Goal: Information Seeking & Learning: Learn about a topic

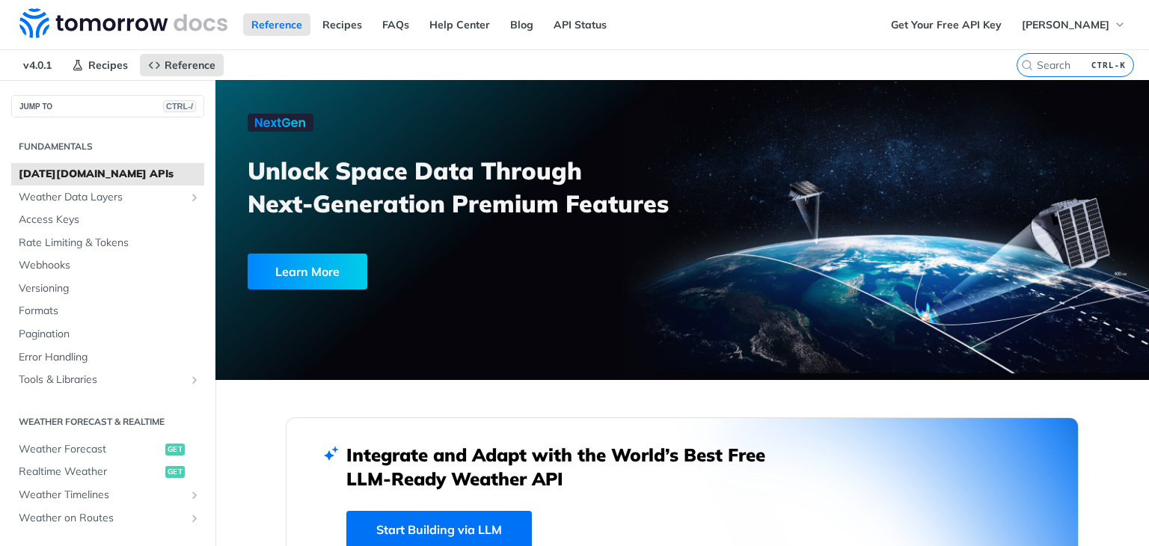
scroll to position [1866, 0]
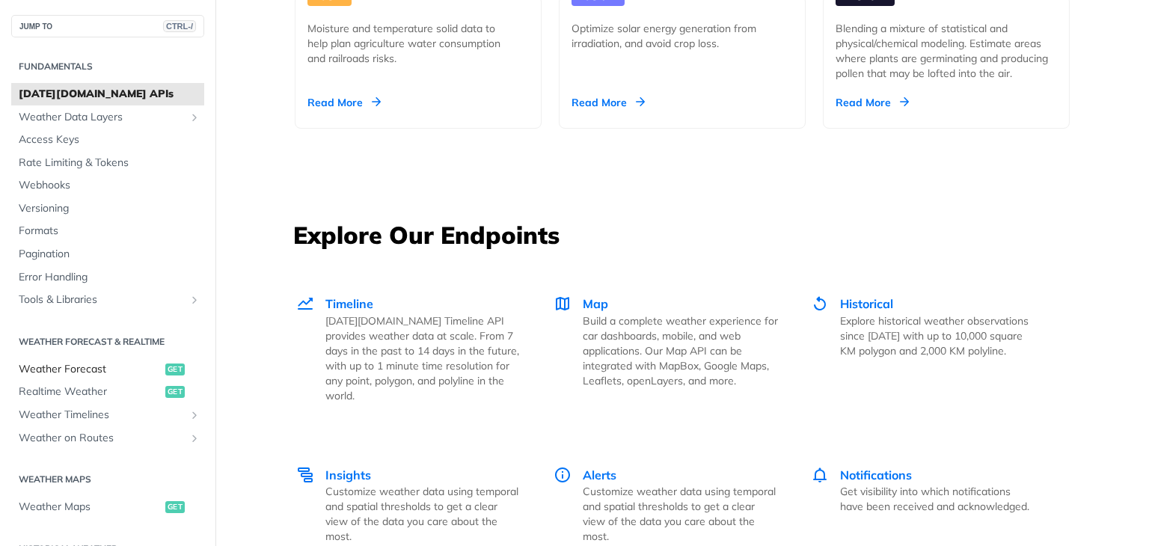
click at [160, 375] on link "Weather Forecast get" at bounding box center [107, 369] width 193 height 22
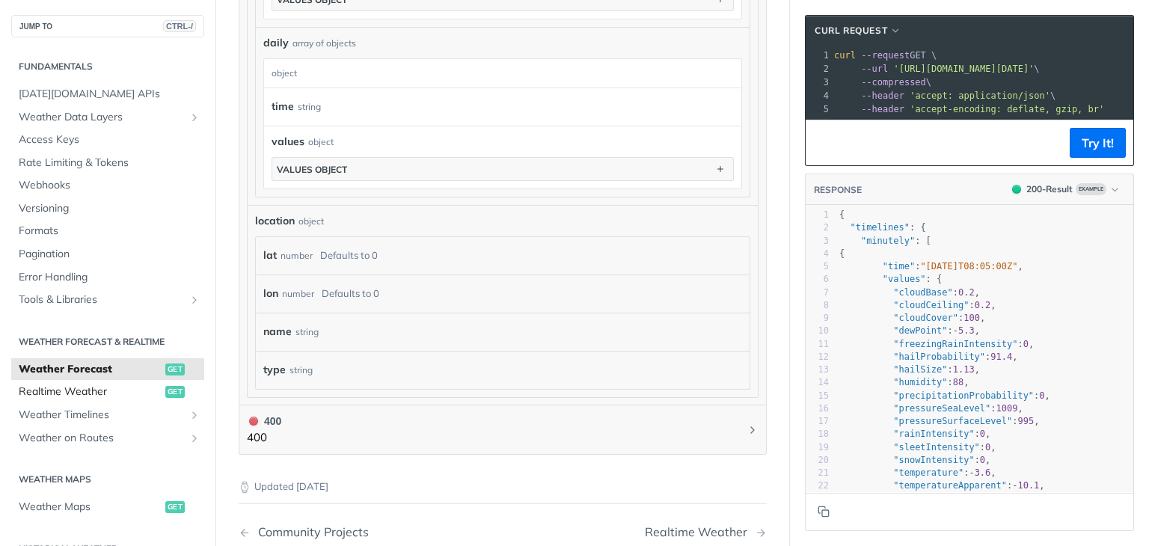
click at [165, 386] on span "get" at bounding box center [174, 392] width 19 height 12
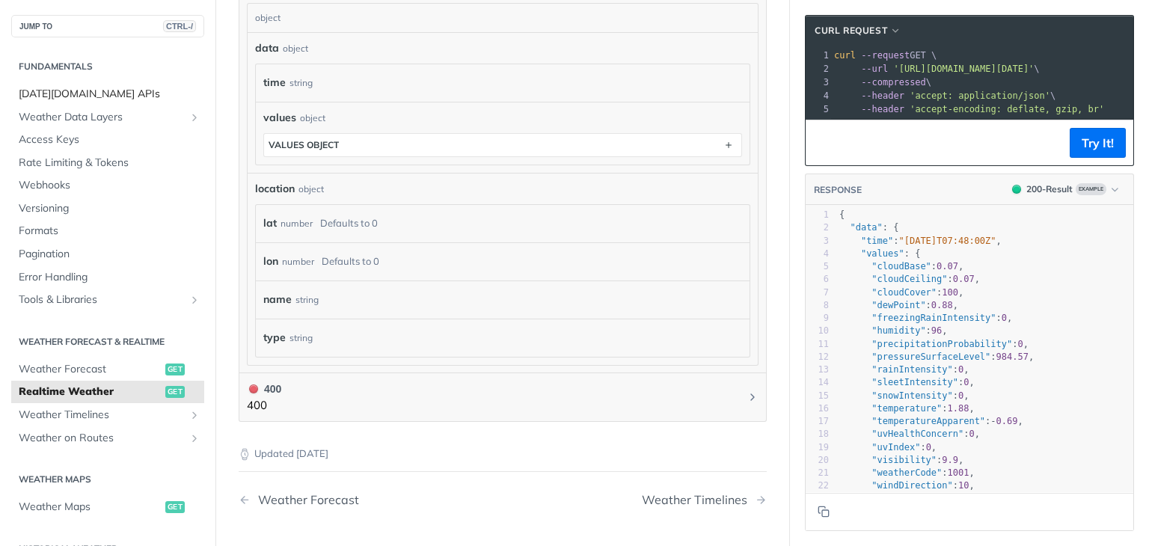
click at [82, 88] on span "[DATE][DOMAIN_NAME] APIs" at bounding box center [110, 94] width 182 height 15
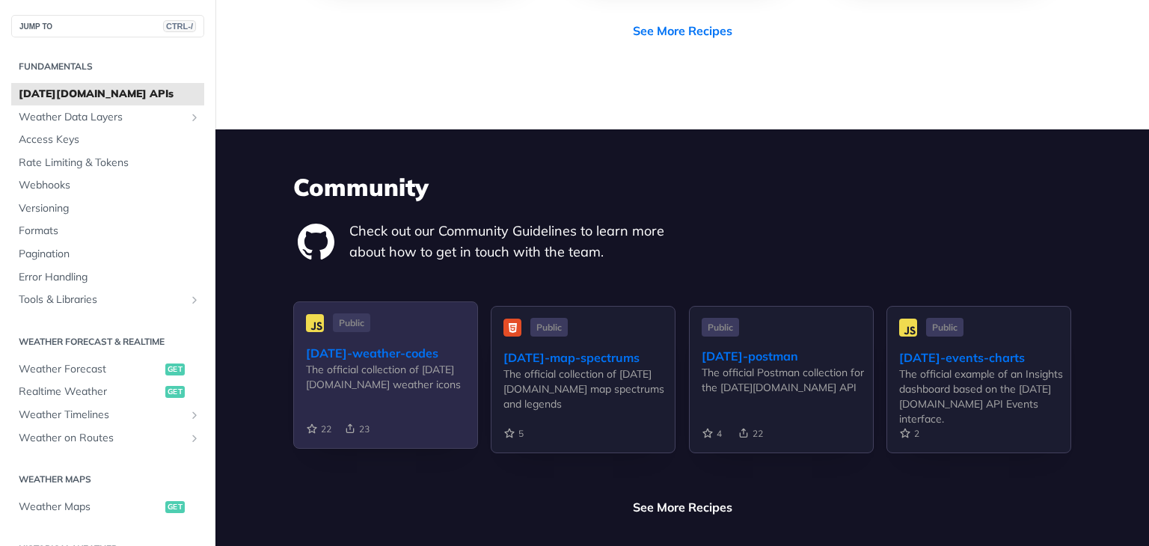
click at [423, 362] on div "The official collection of [DATE][DOMAIN_NAME] weather icons" at bounding box center [391, 377] width 171 height 30
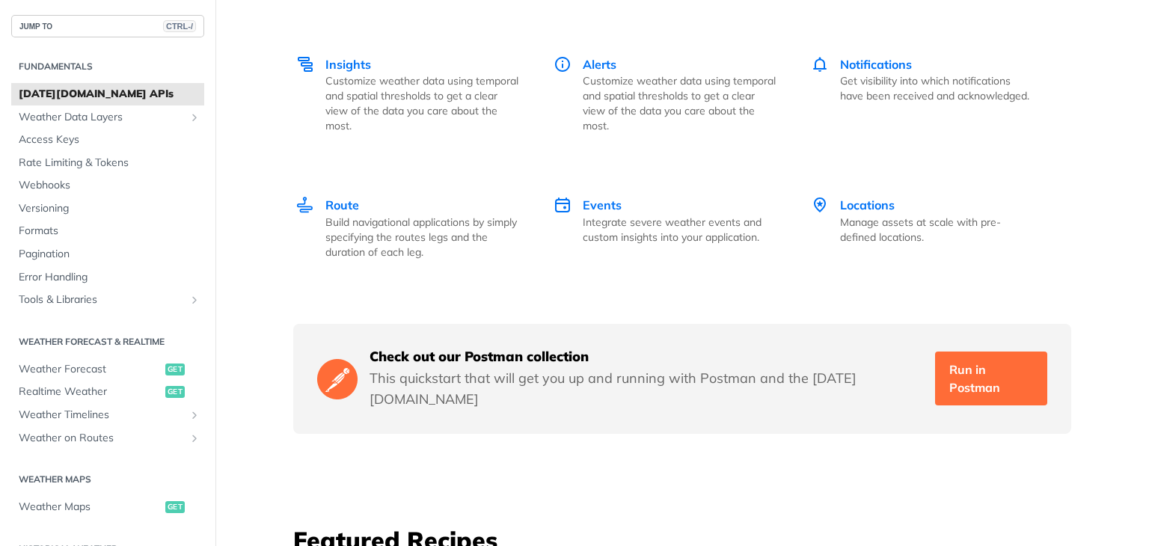
scroll to position [2276, 0]
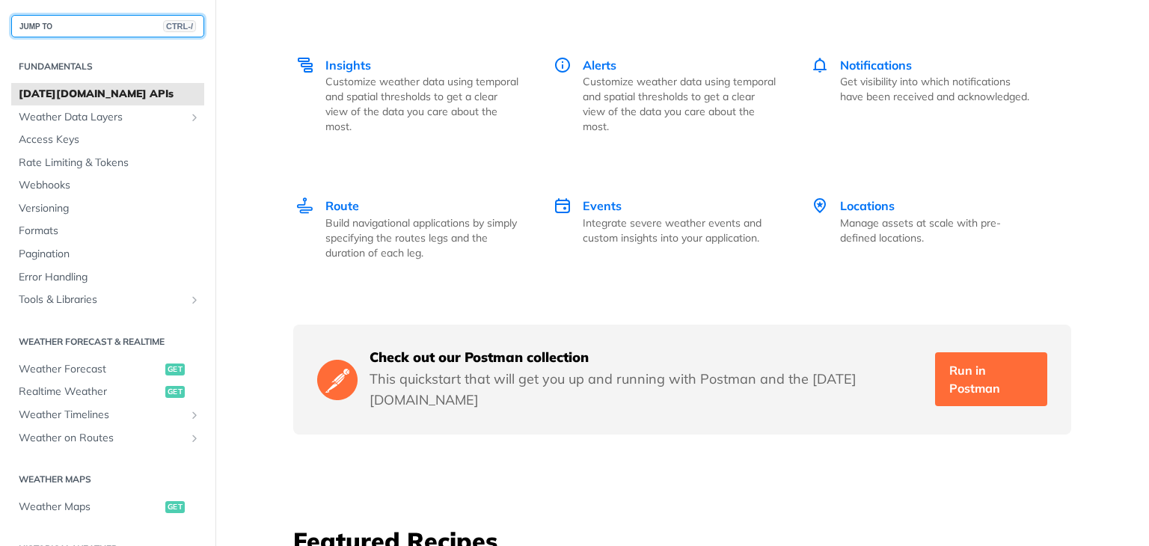
click at [94, 30] on button "JUMP TO CTRL-/" at bounding box center [107, 26] width 193 height 22
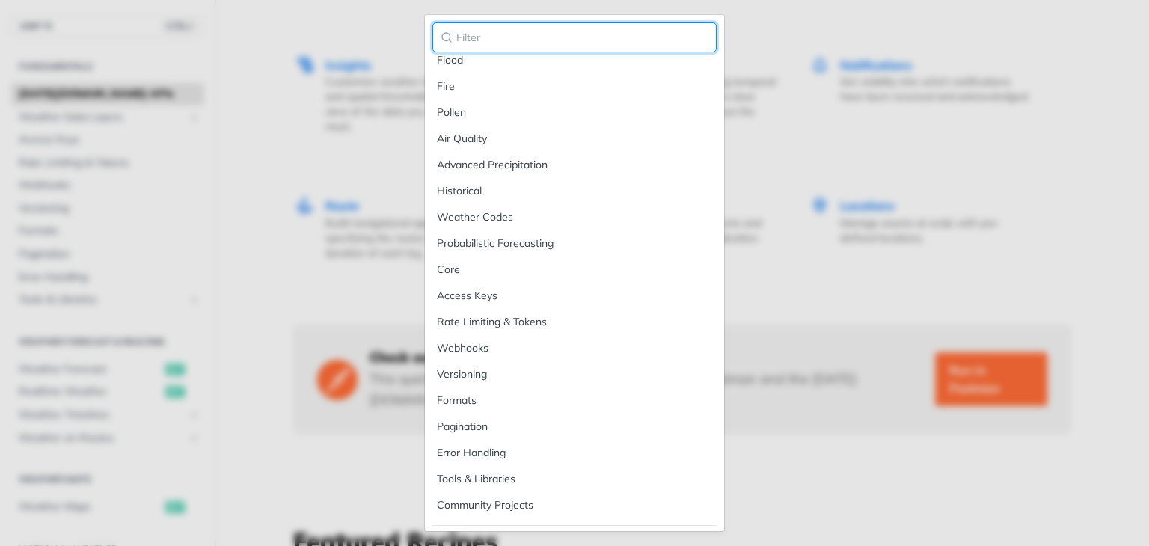
scroll to position [266, 0]
